Goal: Navigation & Orientation: Find specific page/section

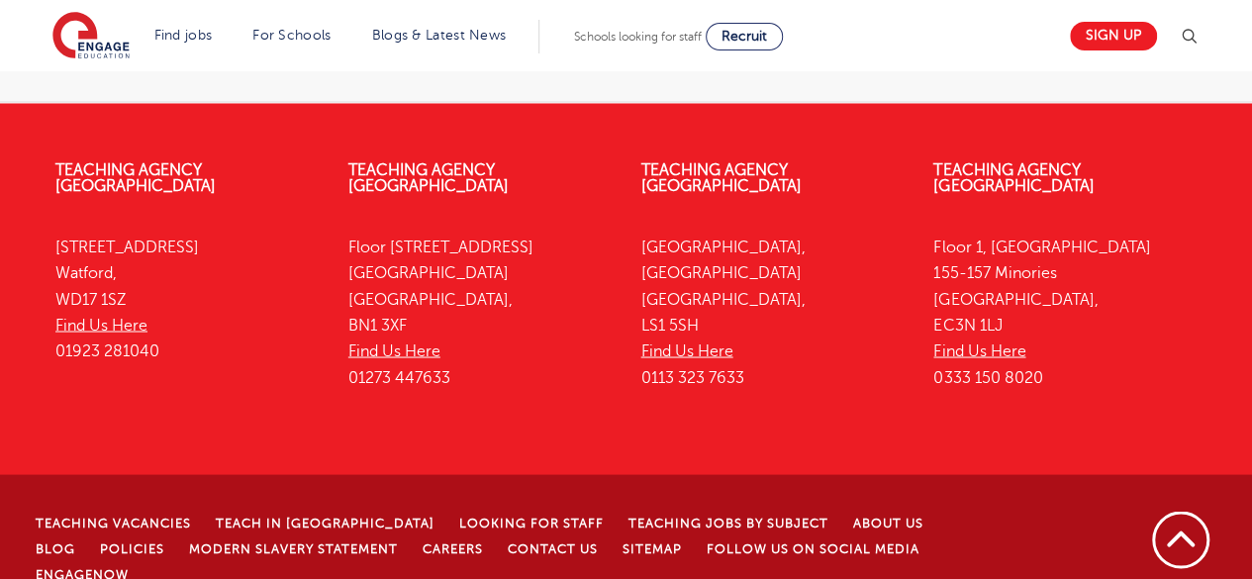
scroll to position [1673, 0]
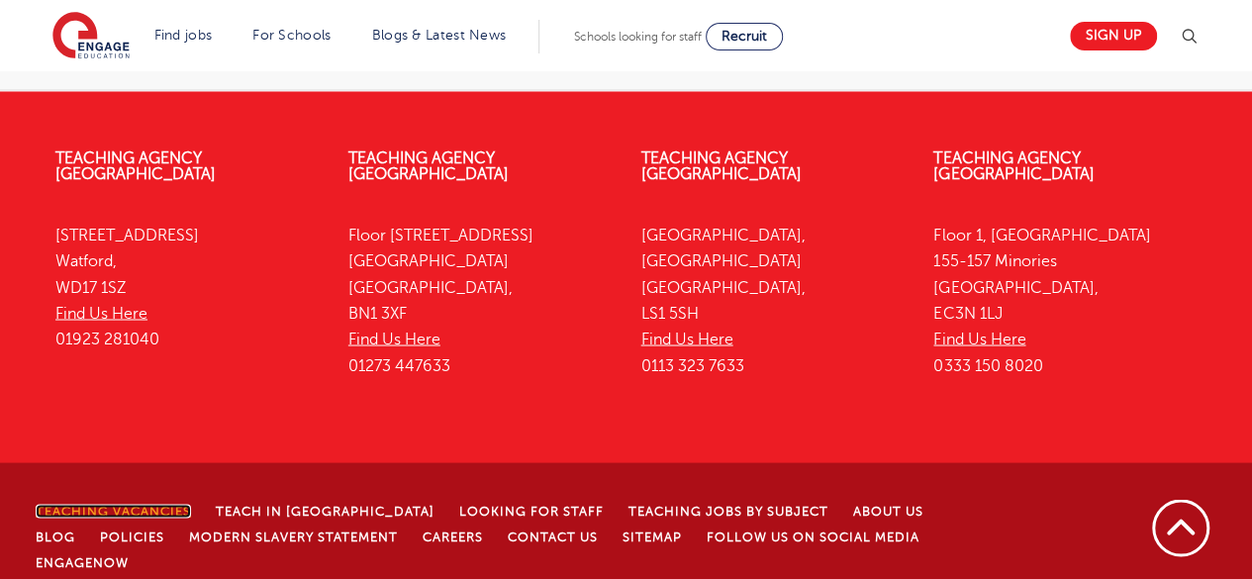
click at [138, 504] on link "Teaching Vacancies" at bounding box center [113, 511] width 155 height 14
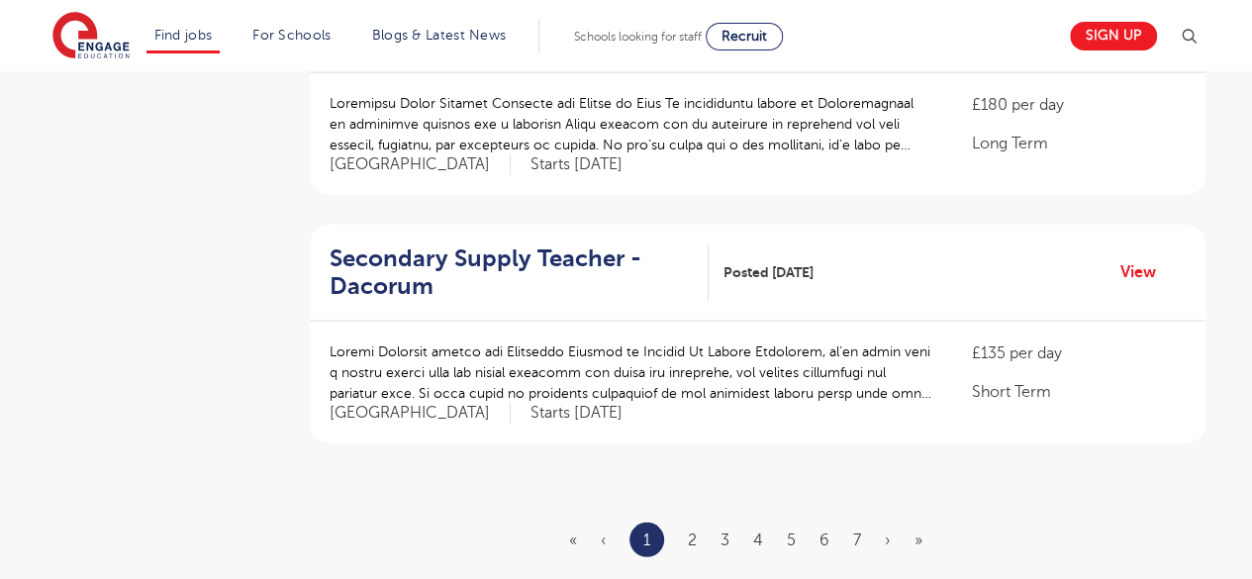
scroll to position [2415, 0]
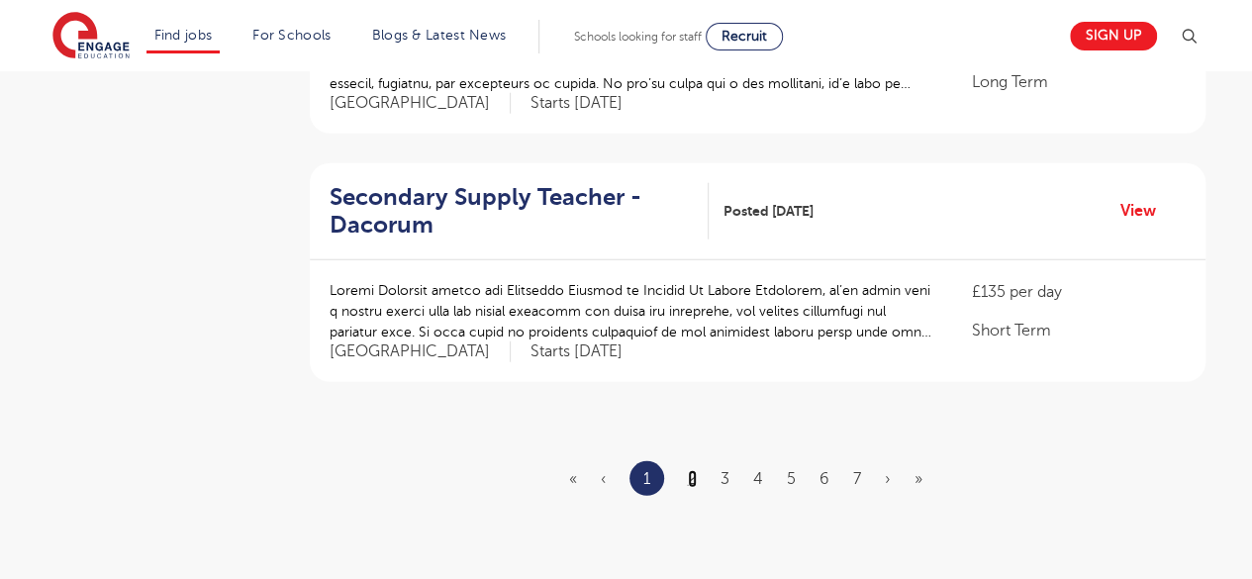
click at [688, 470] on link "2" at bounding box center [692, 479] width 9 height 18
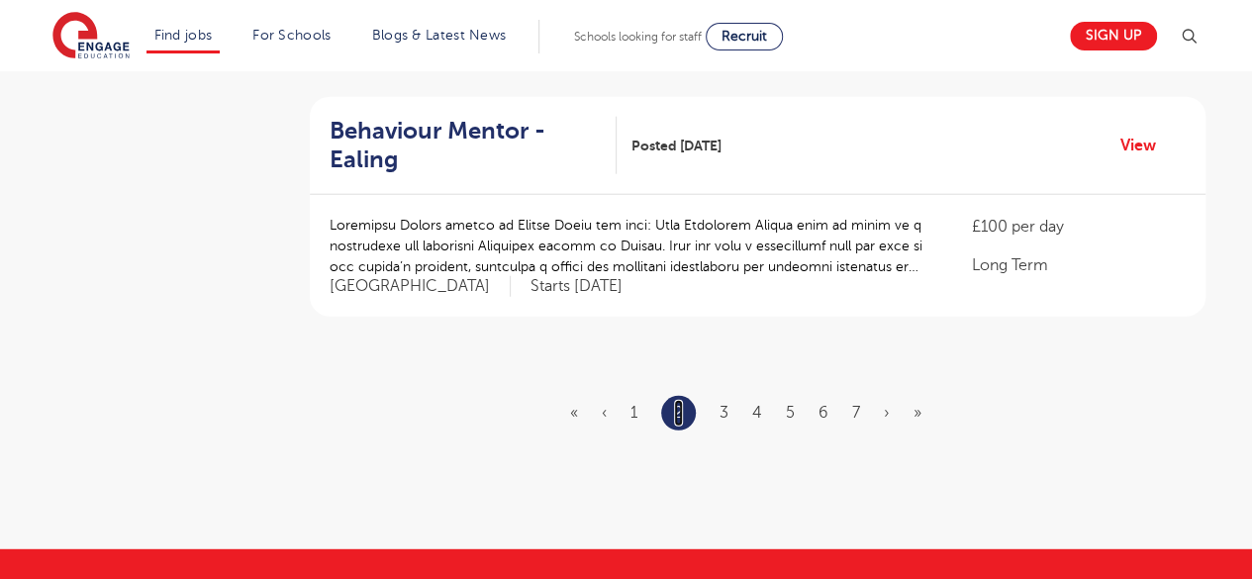
scroll to position [0, 0]
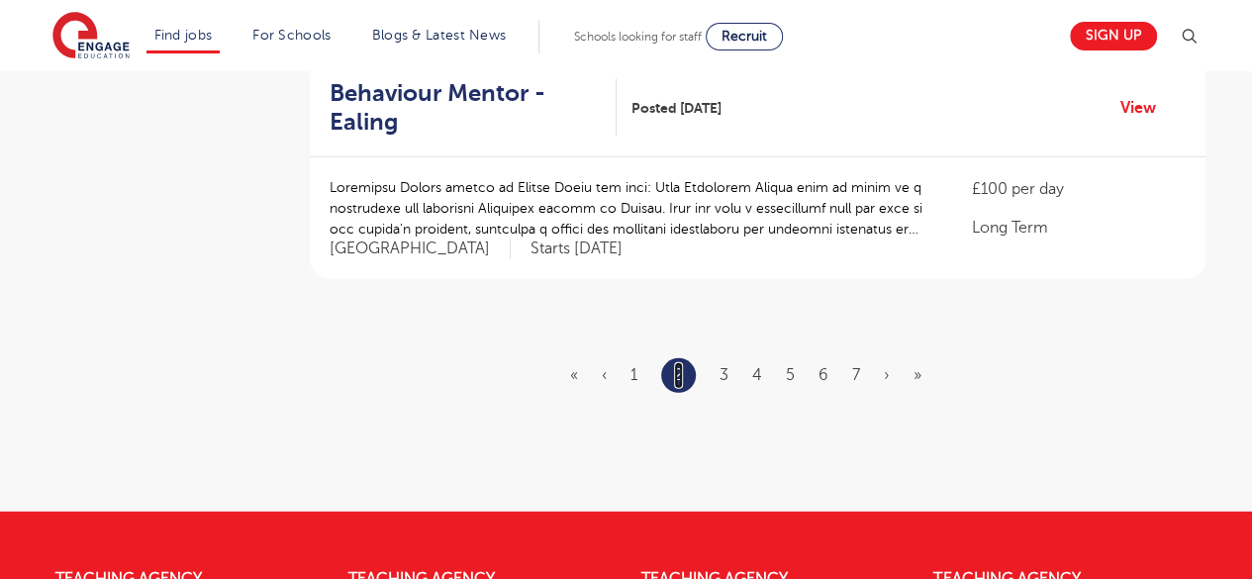
scroll to position [2455, 0]
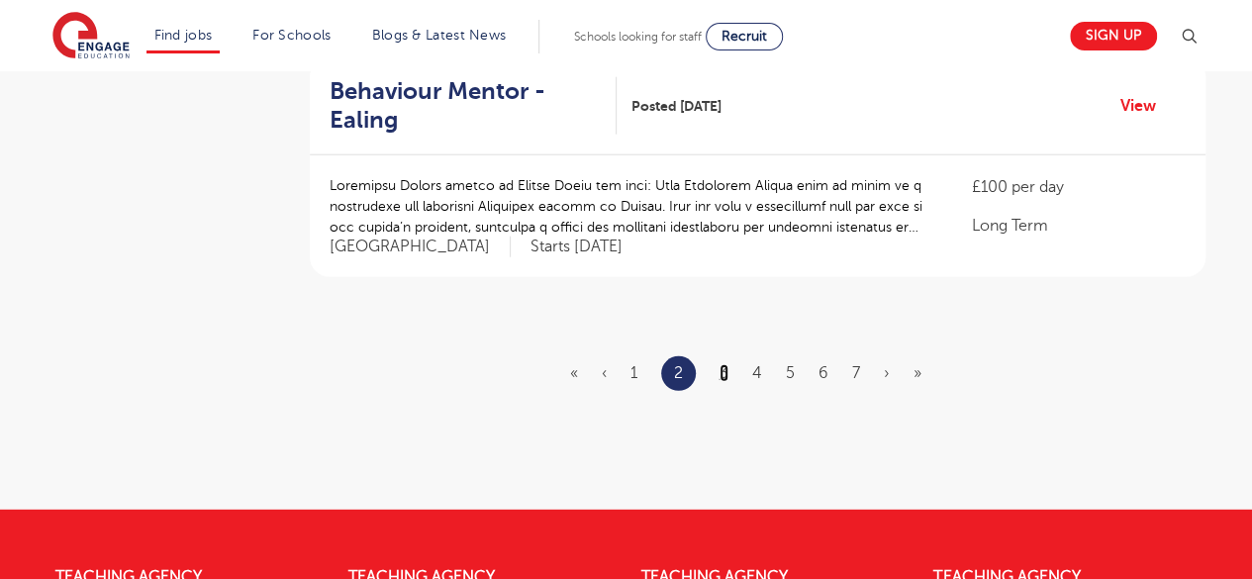
click at [723, 364] on link "3" at bounding box center [724, 373] width 9 height 18
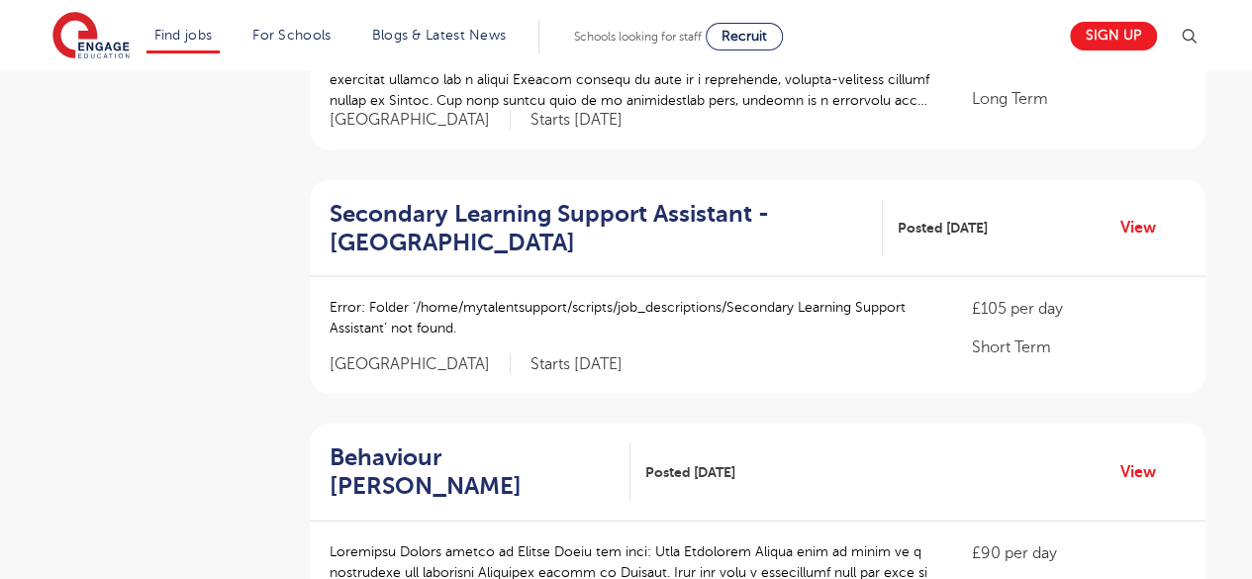
scroll to position [2099, 0]
